Goal: Navigation & Orientation: Find specific page/section

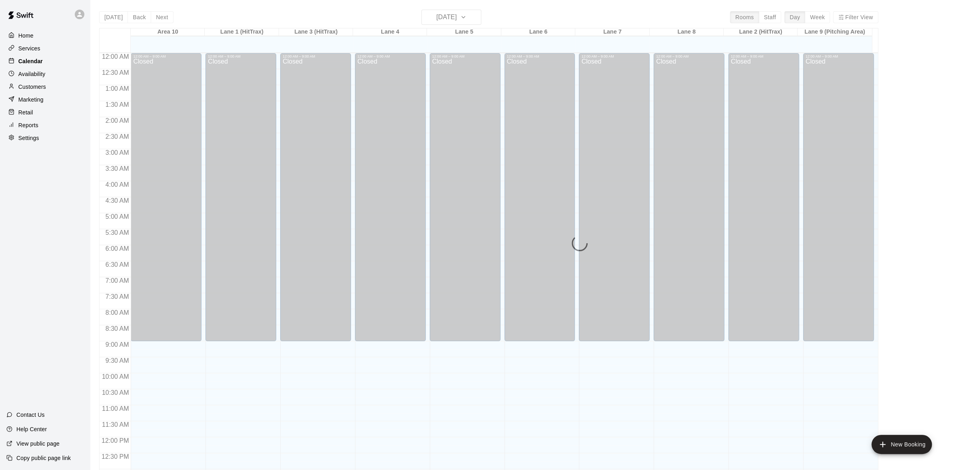
scroll to position [342, 0]
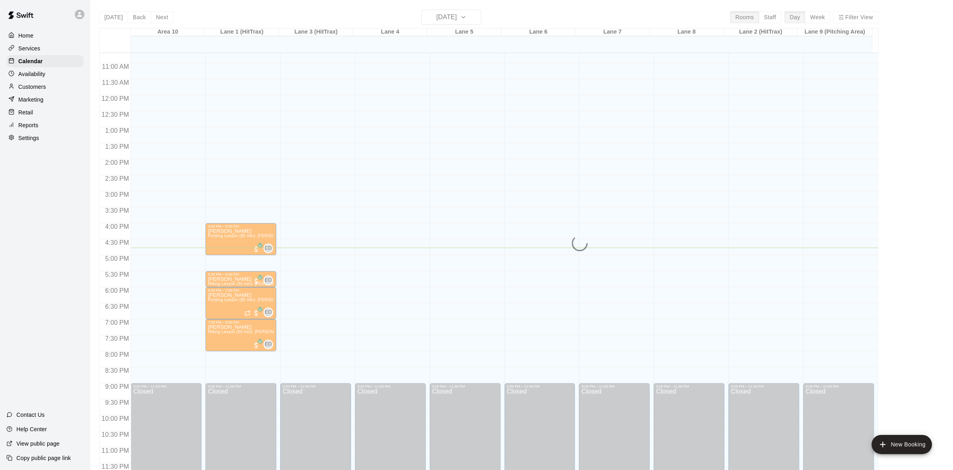
click at [31, 40] on div "Home" at bounding box center [44, 36] width 77 height 12
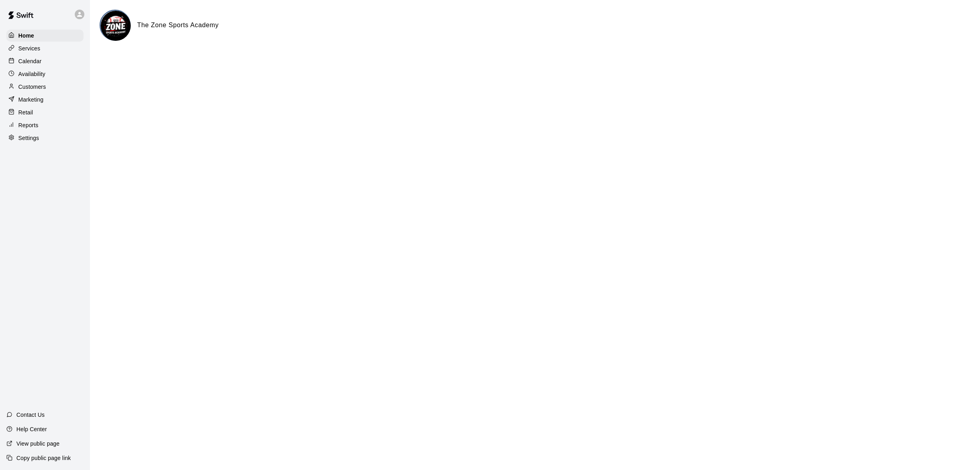
click at [27, 64] on p "Calendar" at bounding box center [29, 61] width 23 height 8
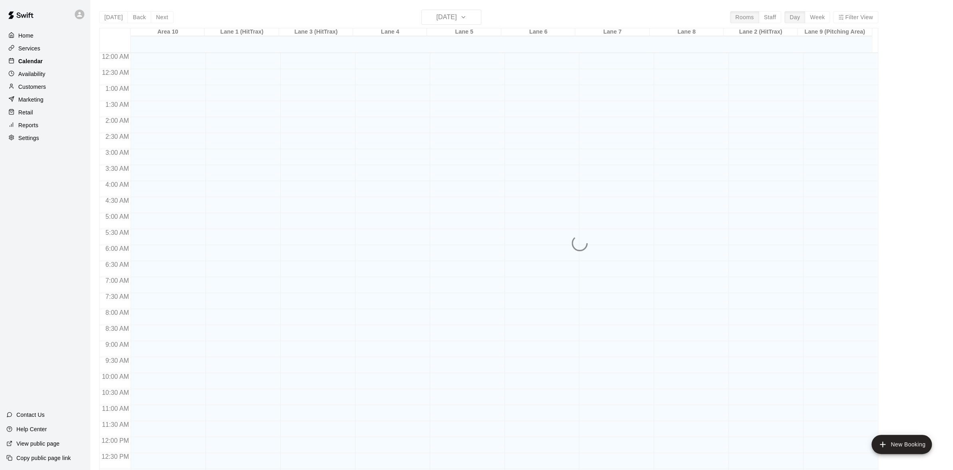
scroll to position [317, 0]
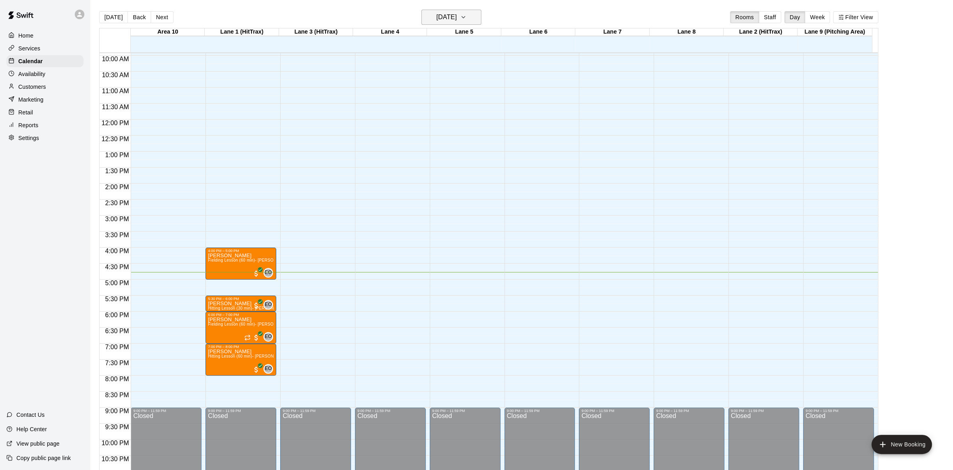
click at [465, 17] on icon "button" at bounding box center [463, 17] width 3 height 2
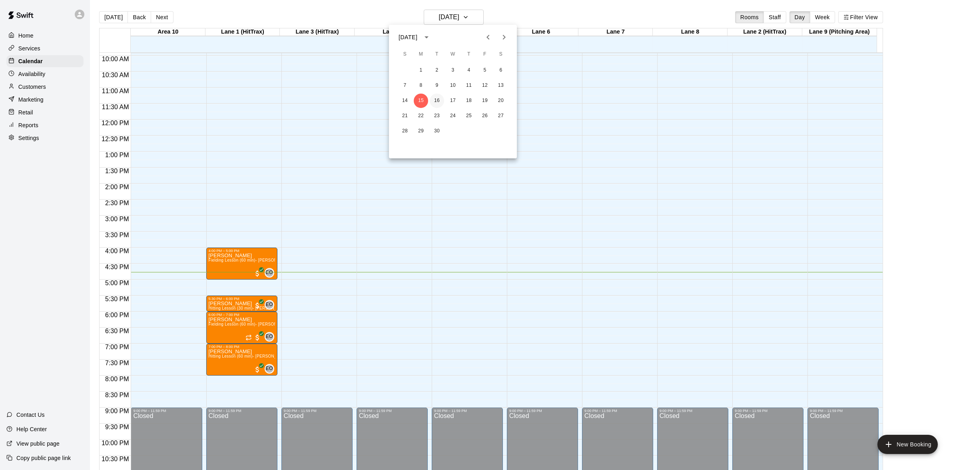
click at [437, 98] on button "16" at bounding box center [437, 101] width 14 height 14
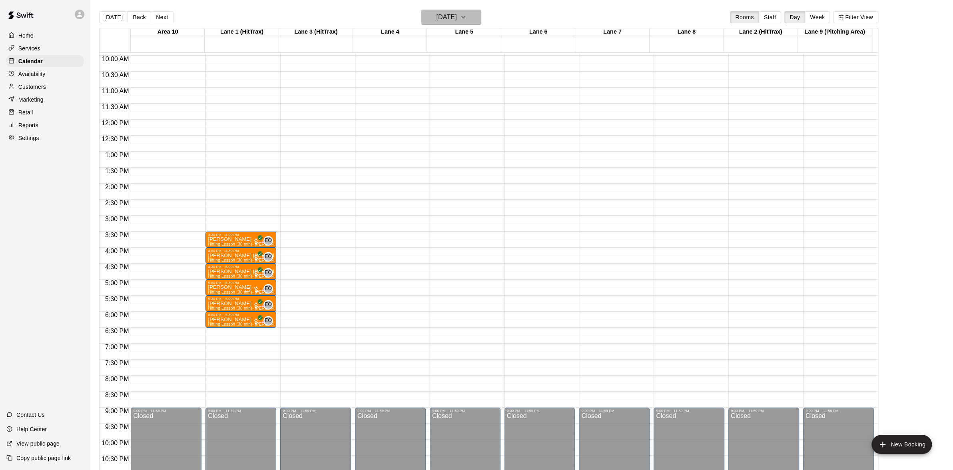
click at [467, 18] on icon "button" at bounding box center [463, 17] width 6 height 10
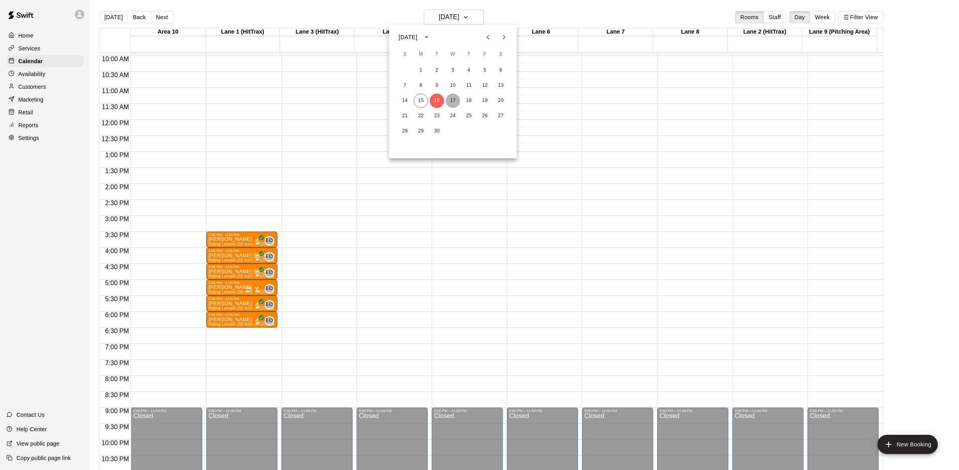
click at [451, 105] on button "17" at bounding box center [453, 101] width 14 height 14
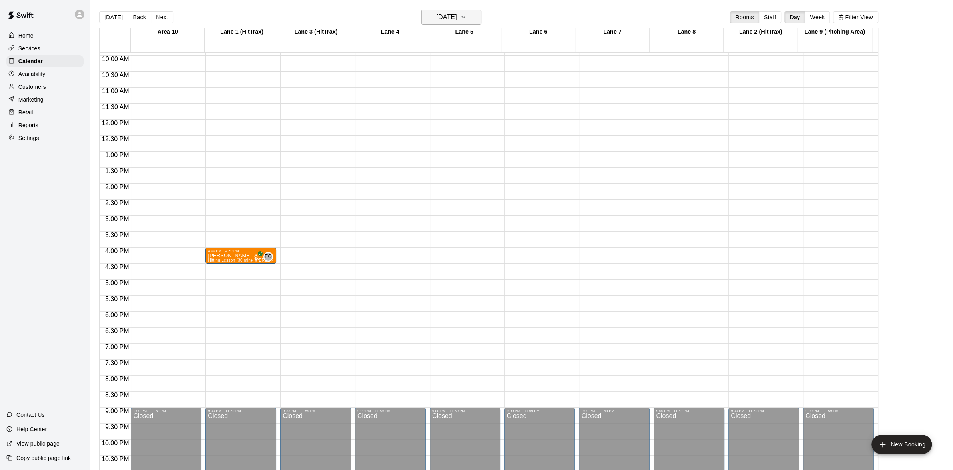
click at [467, 19] on icon "button" at bounding box center [463, 17] width 6 height 10
click at [467, 95] on button "18" at bounding box center [469, 101] width 14 height 14
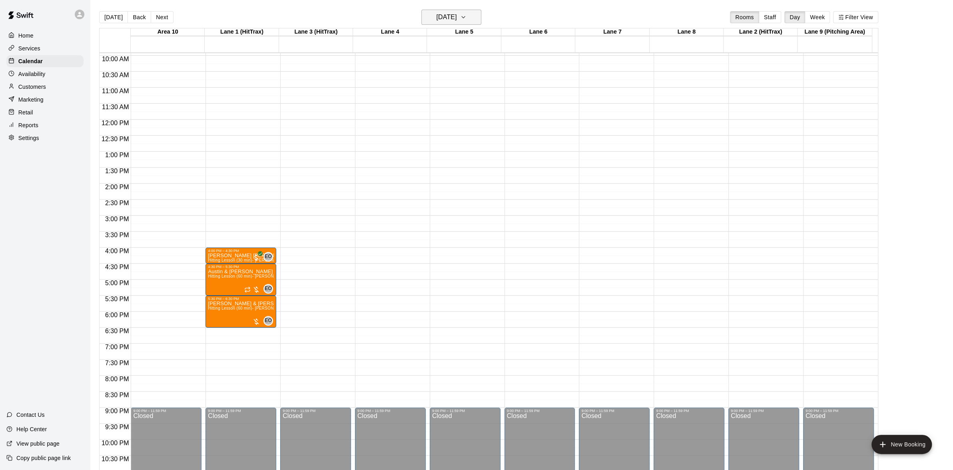
click at [467, 17] on icon "button" at bounding box center [463, 17] width 6 height 10
click at [483, 100] on button "19" at bounding box center [485, 101] width 14 height 14
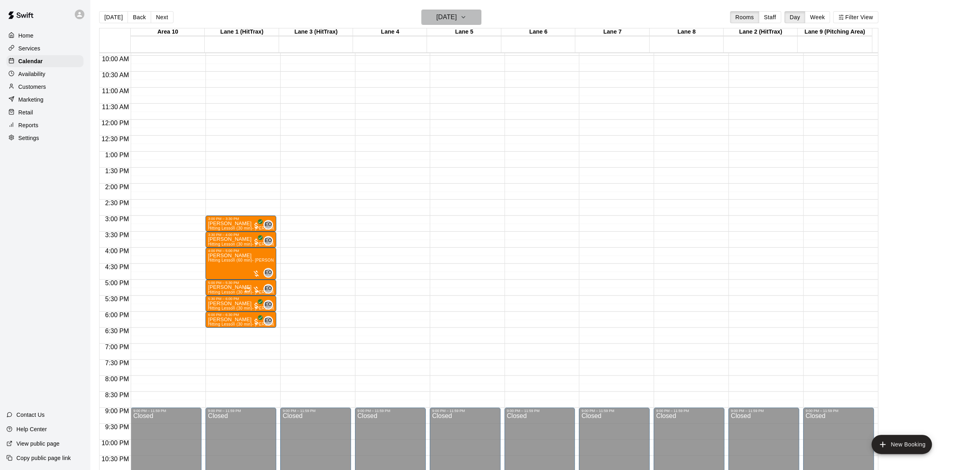
click at [467, 16] on icon "button" at bounding box center [463, 17] width 6 height 10
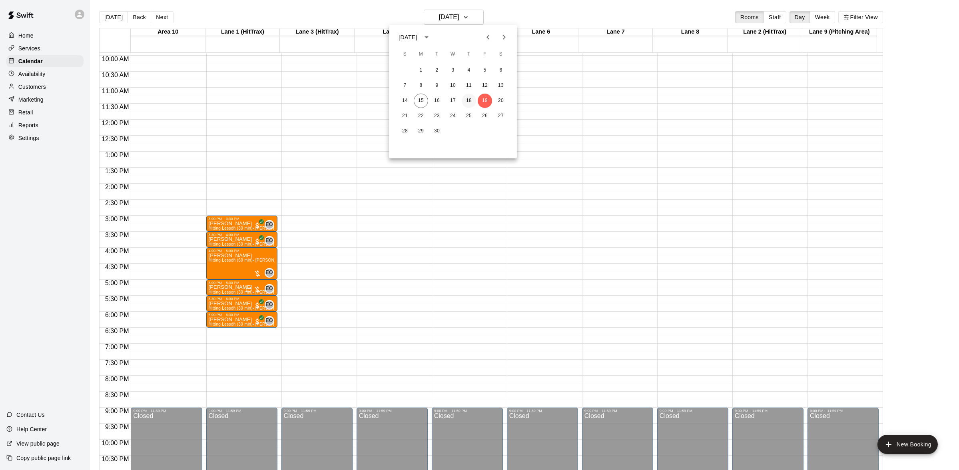
click at [469, 94] on button "18" at bounding box center [469, 101] width 14 height 14
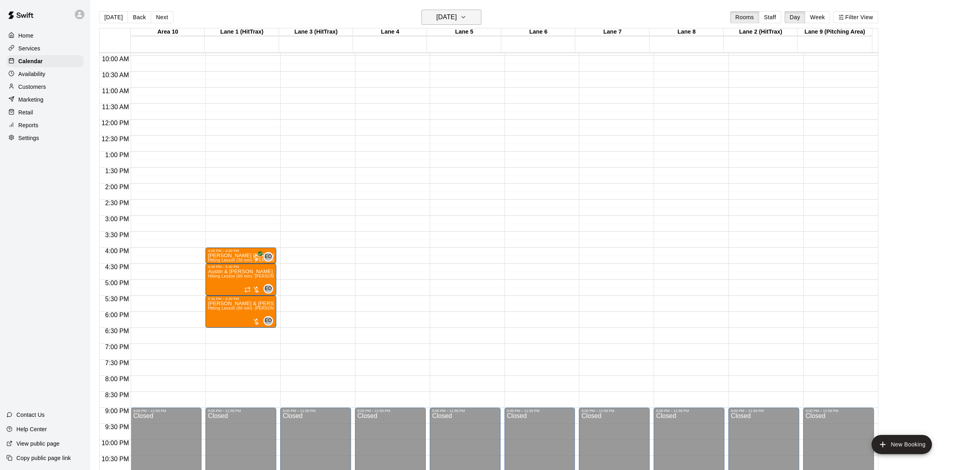
click at [472, 17] on button "[DATE]" at bounding box center [451, 17] width 60 height 15
click at [450, 99] on button "17" at bounding box center [453, 101] width 14 height 14
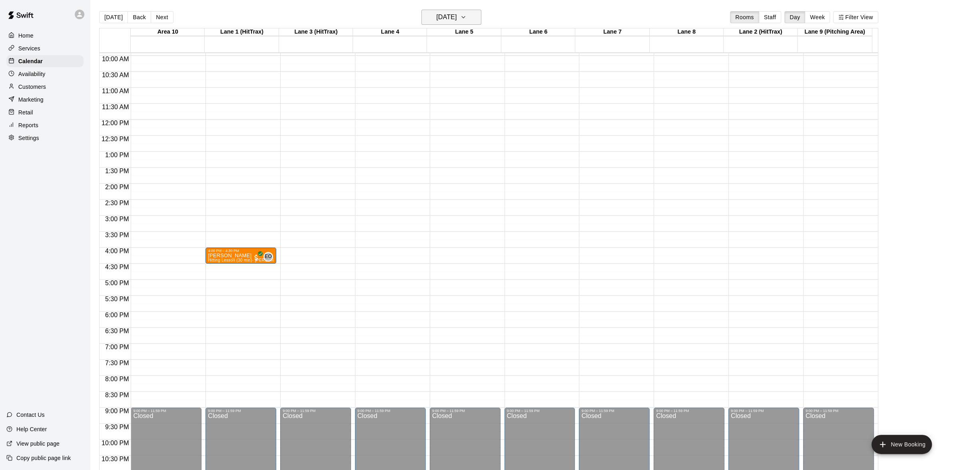
click at [467, 18] on icon "button" at bounding box center [463, 17] width 6 height 10
click at [431, 100] on button "16" at bounding box center [437, 101] width 14 height 14
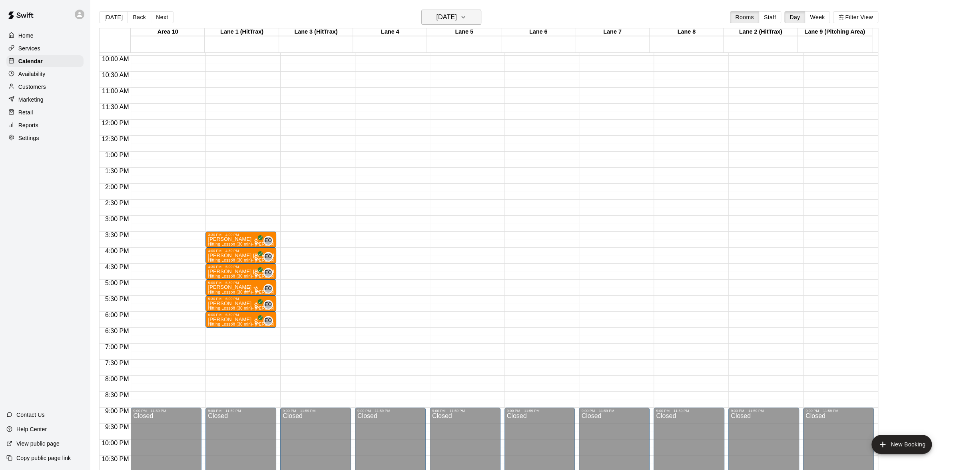
click at [467, 12] on icon "button" at bounding box center [463, 17] width 6 height 10
click at [425, 92] on div "7 8 9 10 11 12 13" at bounding box center [453, 85] width 128 height 14
click at [424, 93] on div "1 2 3 4 5 6 7 8 9 10 11 12 13 14 15 16 17 18 19 20 21 22 23 24 25 26 27 28 29 30" at bounding box center [453, 100] width 128 height 77
click at [422, 95] on button "15" at bounding box center [421, 101] width 14 height 14
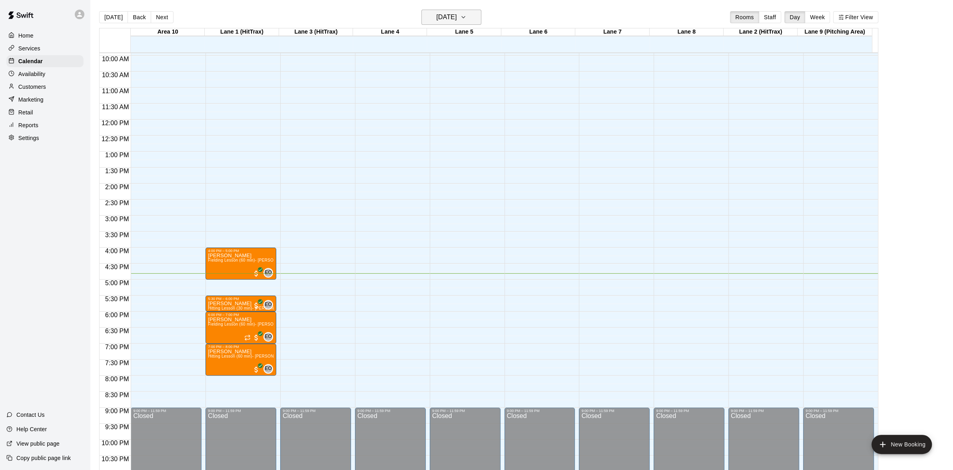
click at [467, 16] on icon "button" at bounding box center [463, 17] width 6 height 10
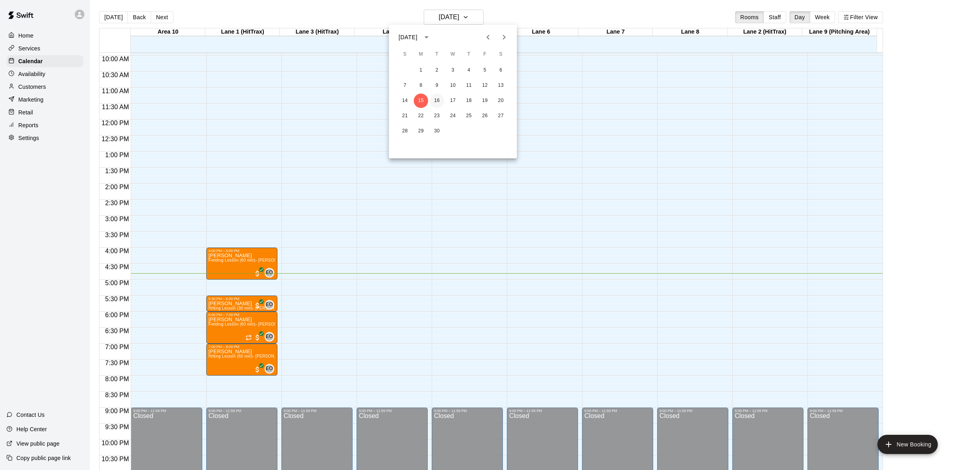
click at [433, 99] on button "16" at bounding box center [437, 101] width 14 height 14
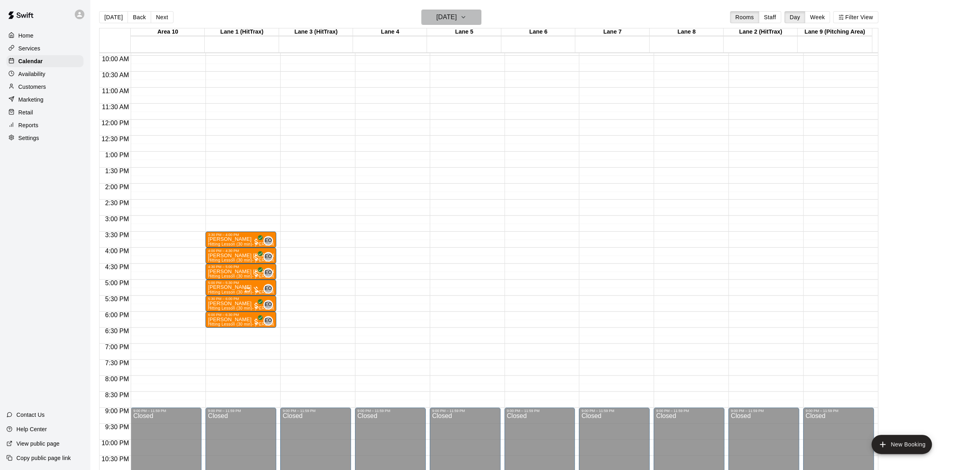
click at [467, 16] on icon "button" at bounding box center [463, 17] width 6 height 10
click at [414, 98] on div "14 15 16 17 18 19 20" at bounding box center [453, 101] width 128 height 14
click at [415, 98] on button "15" at bounding box center [421, 101] width 14 height 14
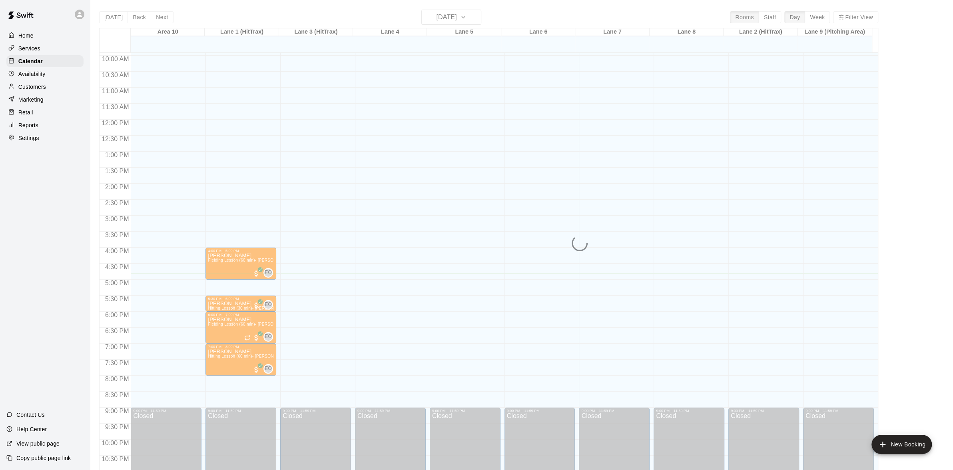
click at [424, 72] on button "15" at bounding box center [429, 68] width 11 height 8
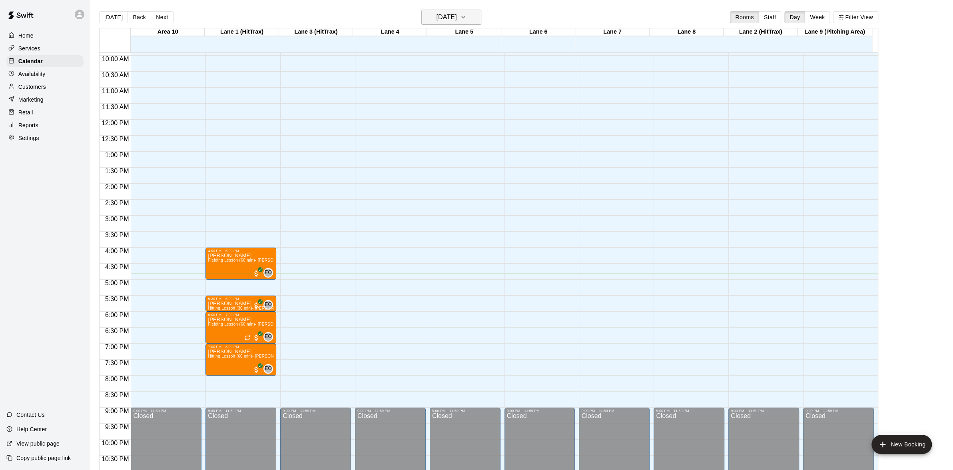
click at [467, 15] on icon "button" at bounding box center [463, 17] width 6 height 10
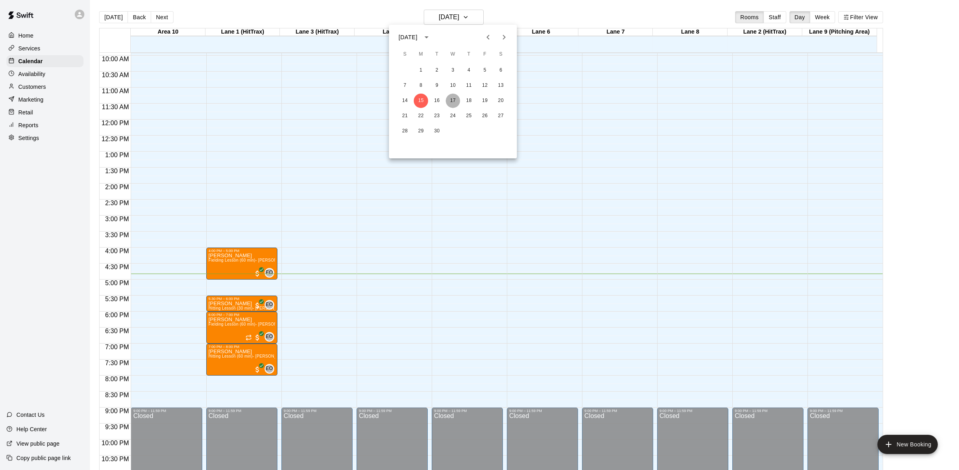
click at [450, 99] on button "17" at bounding box center [453, 101] width 14 height 14
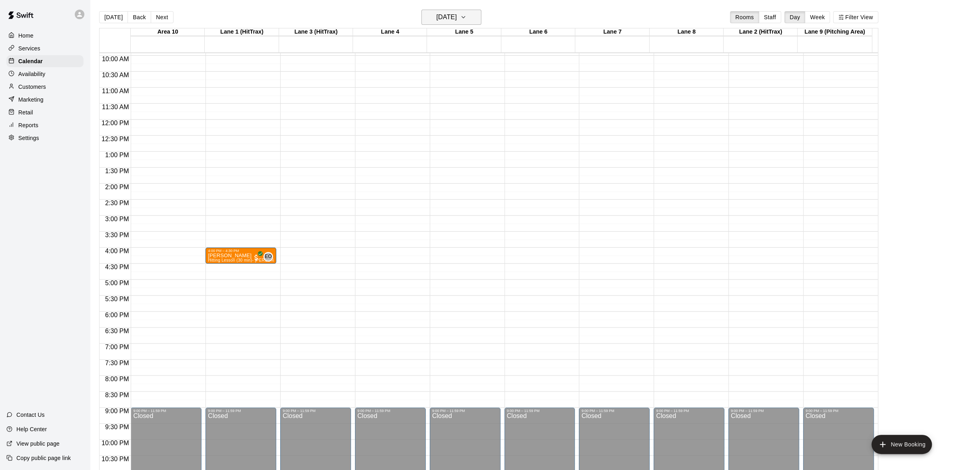
click at [467, 14] on icon "button" at bounding box center [463, 17] width 6 height 10
click at [471, 93] on div "1 2 3 4 5 6 7 8 9 10 11 12 13 14 15 16 17 18 19 20 21 22 23 24 25 26 27 28 29 30" at bounding box center [453, 100] width 128 height 77
click at [469, 99] on button "18" at bounding box center [469, 101] width 14 height 14
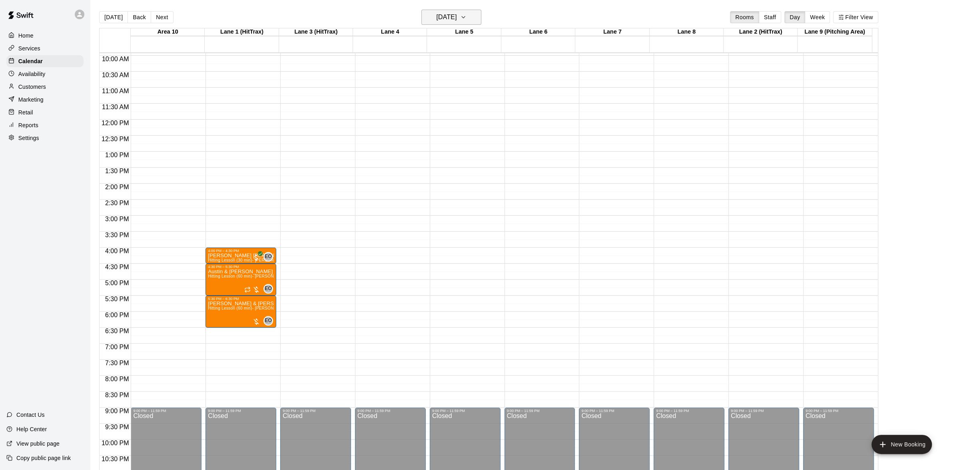
click at [467, 20] on icon "button" at bounding box center [463, 17] width 6 height 10
click at [483, 94] on button "19" at bounding box center [485, 101] width 14 height 14
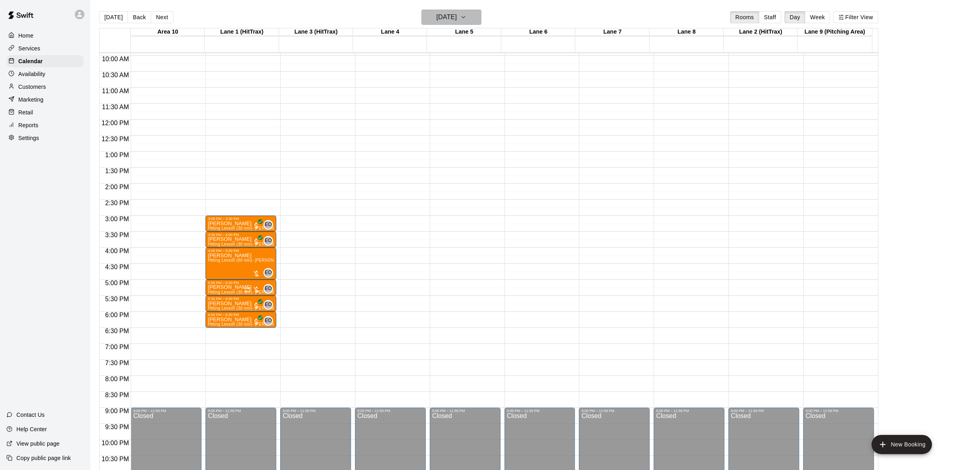
click at [478, 18] on button "[DATE]" at bounding box center [451, 17] width 60 height 15
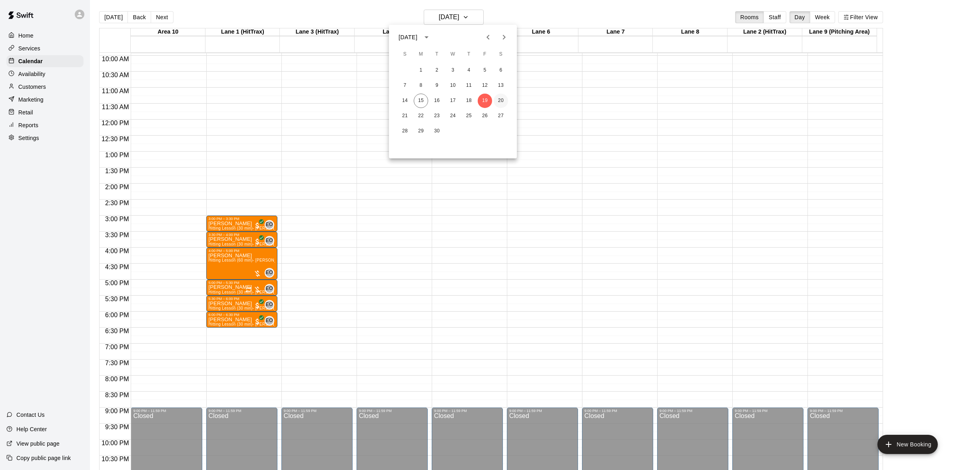
click at [498, 103] on button "20" at bounding box center [501, 101] width 14 height 14
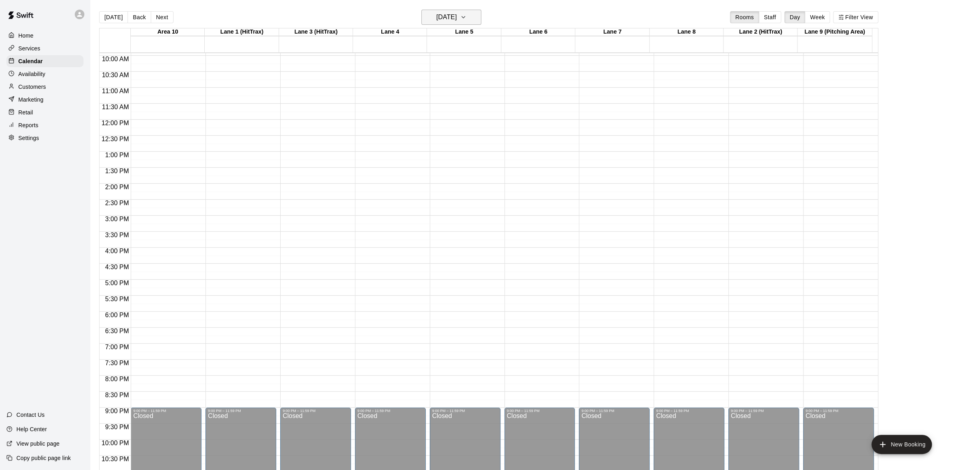
click at [467, 21] on icon "button" at bounding box center [463, 17] width 6 height 10
click at [429, 99] on div "14 15 16 17 18 19 20" at bounding box center [453, 101] width 128 height 14
click at [426, 98] on button "15" at bounding box center [421, 101] width 14 height 14
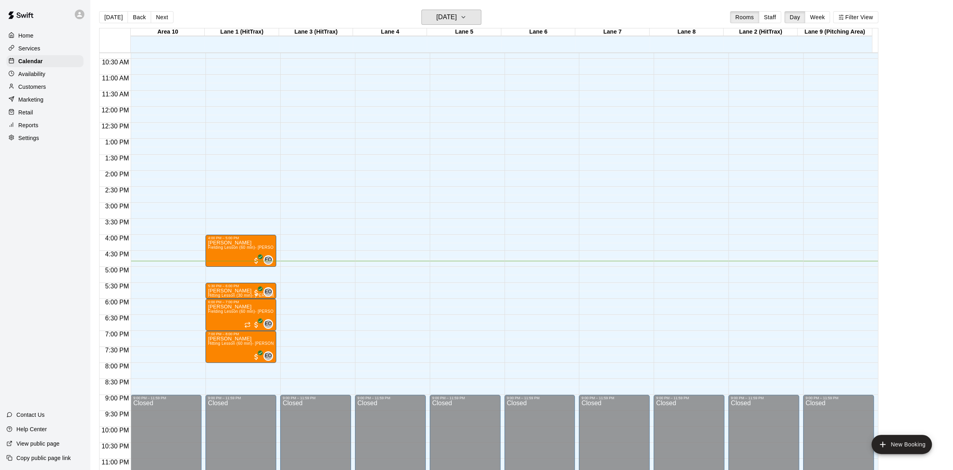
scroll to position [342, 0]
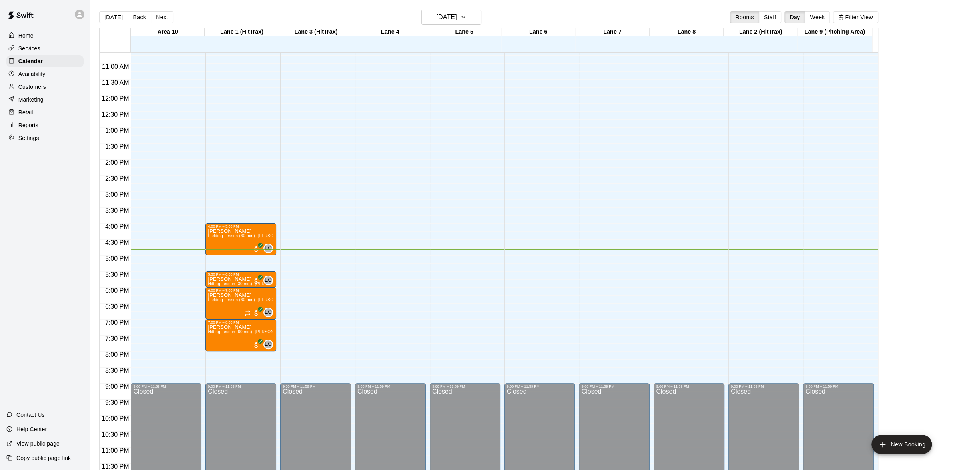
click at [472, 25] on div "[DATE] Back [DATE][DATE] Rooms Staff Day Week Filter View" at bounding box center [488, 19] width 779 height 18
click at [467, 18] on icon "button" at bounding box center [463, 17] width 6 height 10
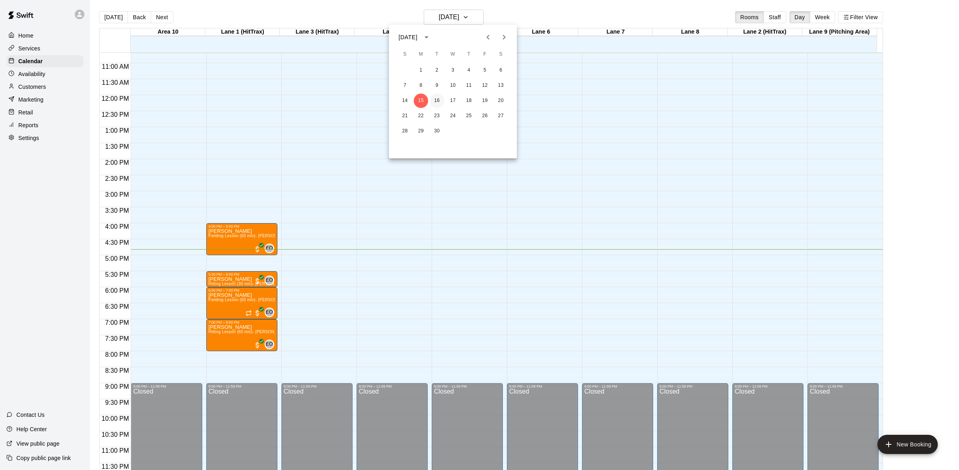
click at [434, 99] on button "16" at bounding box center [437, 101] width 14 height 14
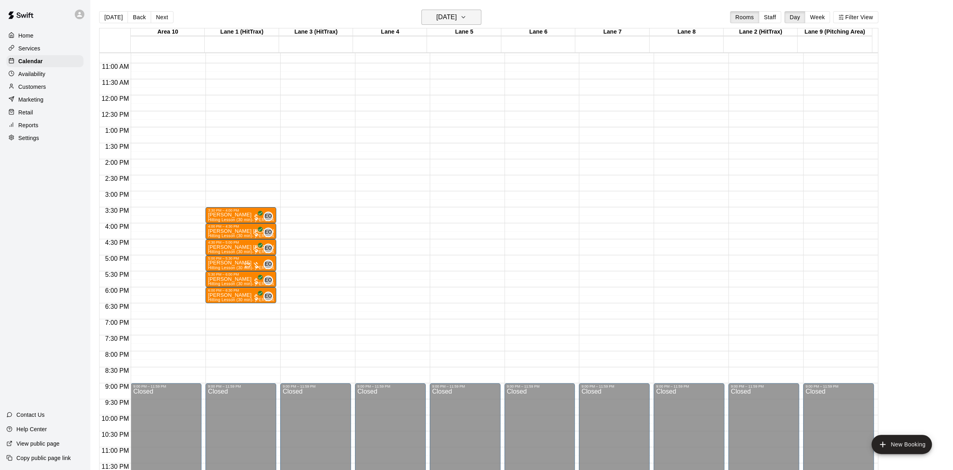
click at [467, 15] on icon "button" at bounding box center [463, 17] width 6 height 10
click at [488, 13] on div at bounding box center [479, 235] width 959 height 470
